Goal: Information Seeking & Learning: Check status

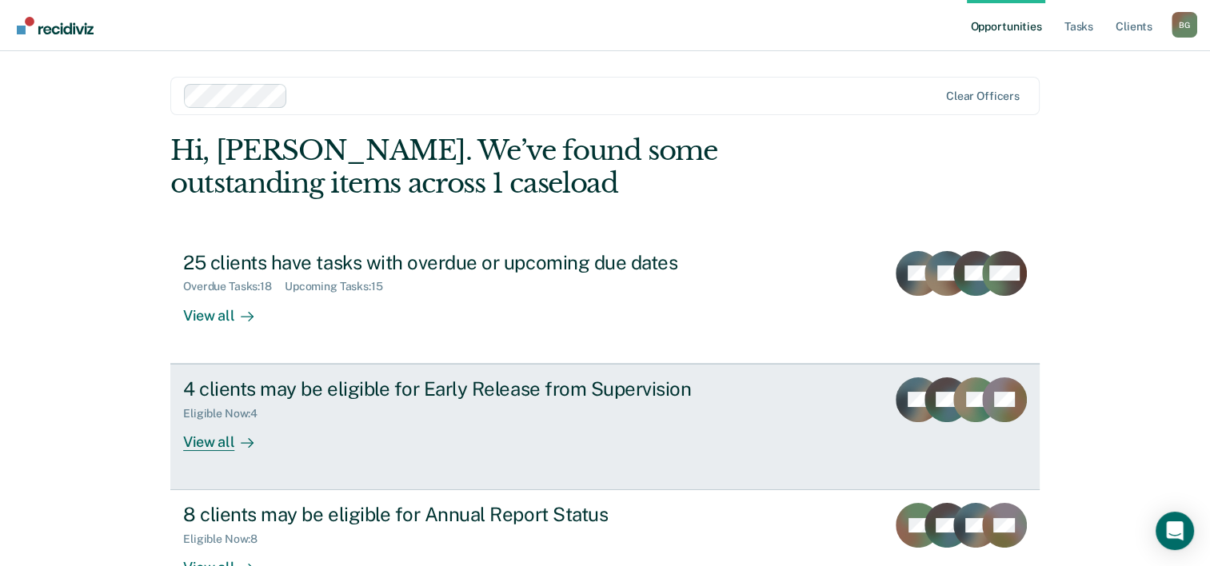
click at [201, 445] on div "View all" at bounding box center [228, 435] width 90 height 31
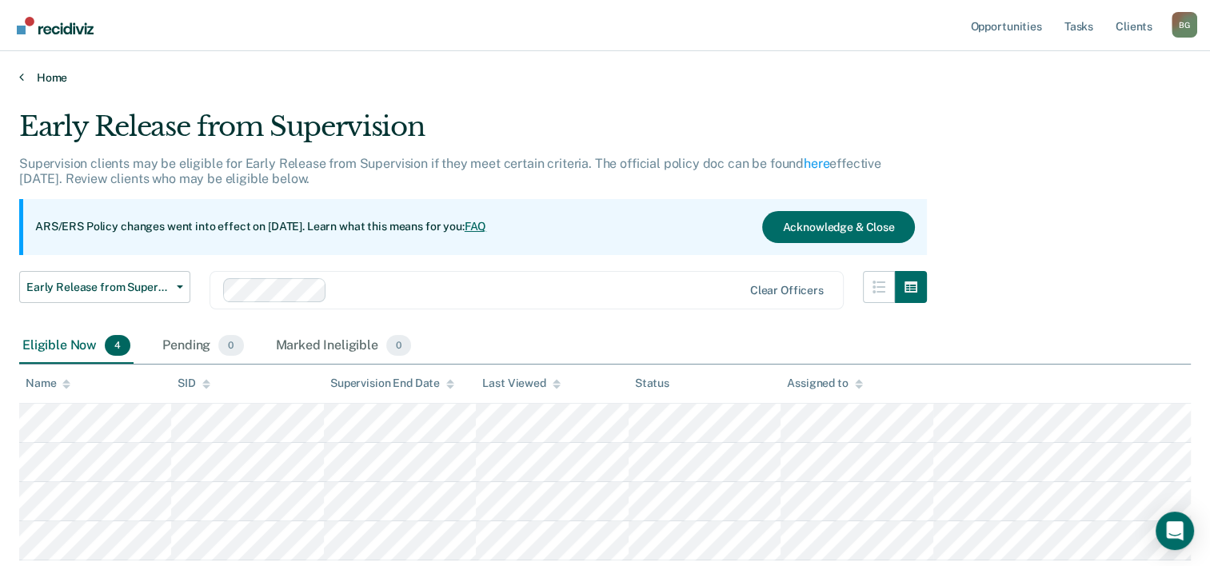
click at [57, 77] on link "Home" at bounding box center [604, 77] width 1171 height 14
